Goal: Contribute content

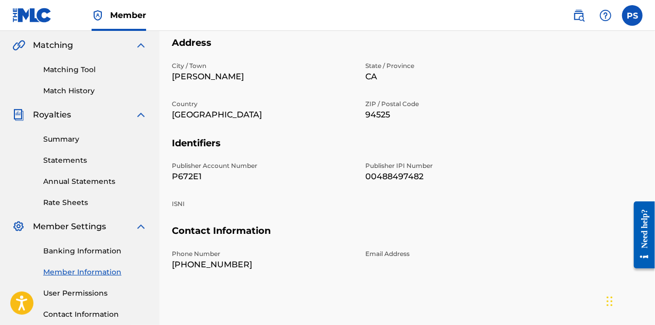
click at [466, 128] on div "City / Town [PERSON_NAME][GEOGRAPHIC_DATA] / Province [GEOGRAPHIC_DATA] Country…" at bounding box center [359, 99] width 375 height 76
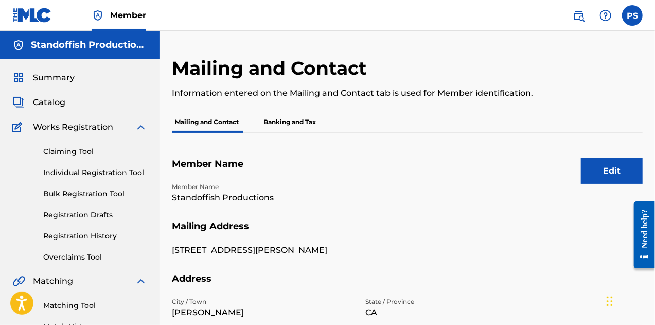
click at [70, 193] on link "Bulk Registration Tool" at bounding box center [95, 193] width 104 height 11
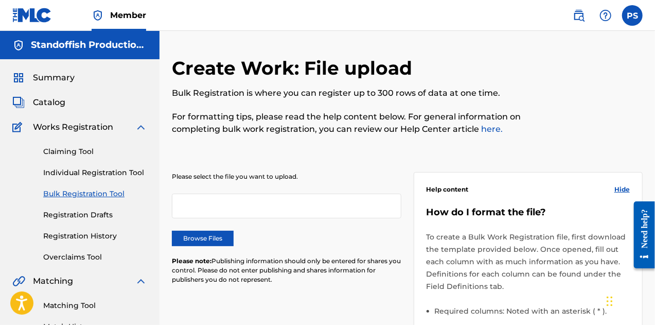
click at [207, 235] on label "Browse Files" at bounding box center [203, 238] width 62 height 15
click at [0, 0] on input "Browse Files" at bounding box center [0, 0] width 0 height 0
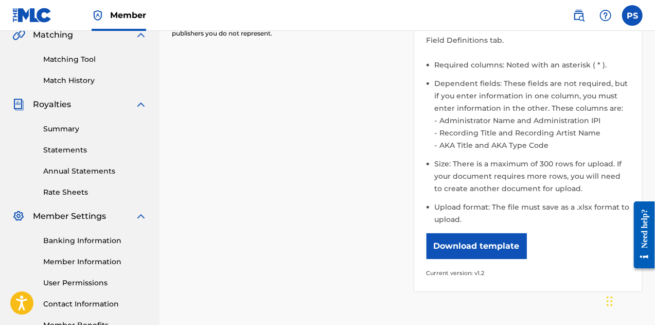
scroll to position [365, 0]
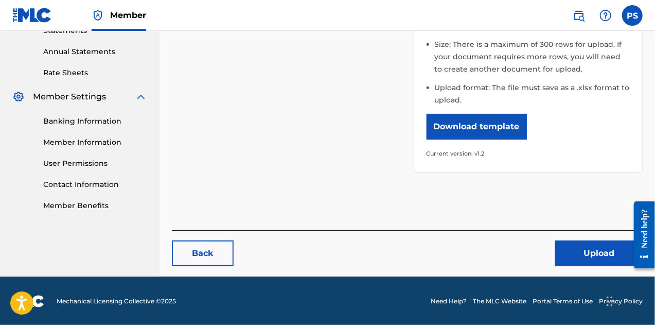
click at [590, 254] on button "Upload" at bounding box center [598, 253] width 87 height 26
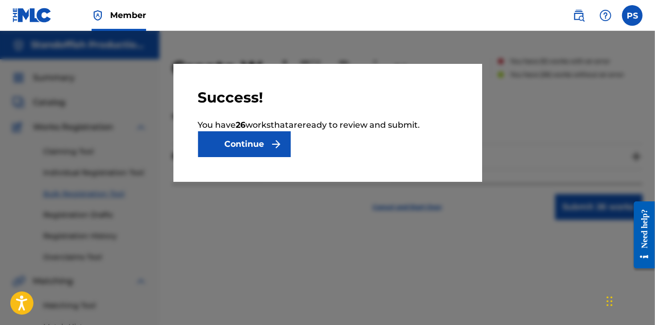
click at [263, 145] on button "Continue" at bounding box center [244, 144] width 93 height 26
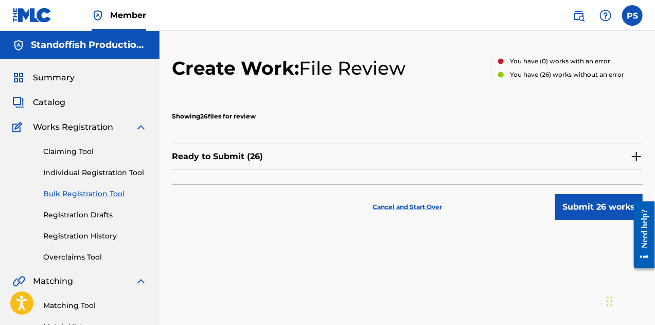
click at [636, 157] on img at bounding box center [636, 156] width 12 height 12
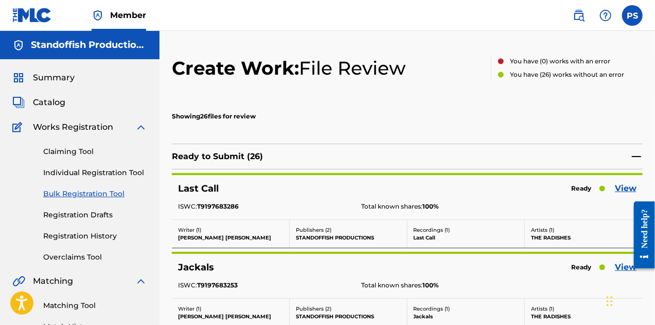
click at [636, 157] on img at bounding box center [636, 156] width 12 height 12
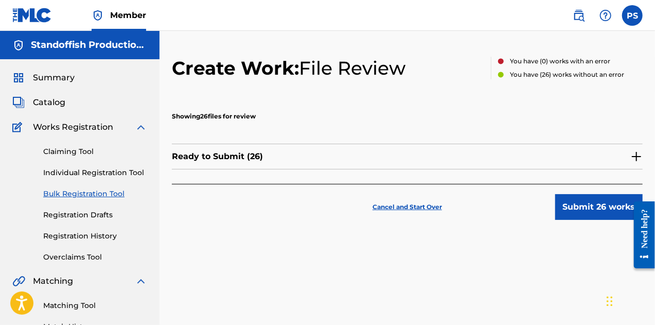
click at [636, 157] on img at bounding box center [636, 156] width 12 height 12
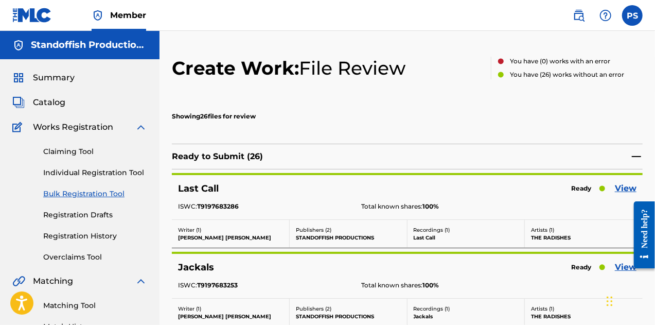
click at [637, 154] on img at bounding box center [636, 156] width 12 height 12
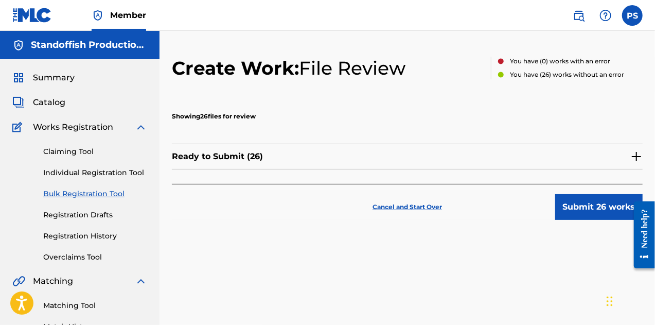
click at [586, 209] on button "Submit 26 works" at bounding box center [598, 207] width 87 height 26
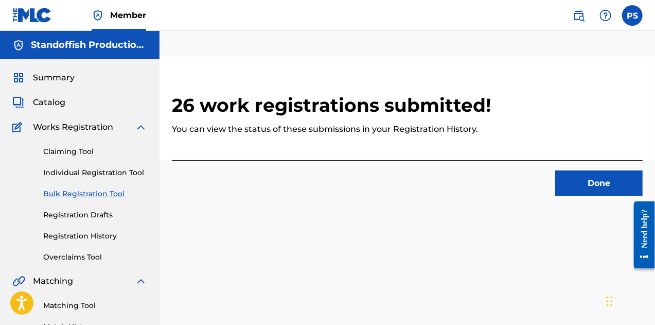
click at [591, 179] on button "Done" at bounding box center [598, 183] width 87 height 26
